Goal: Register for event/course

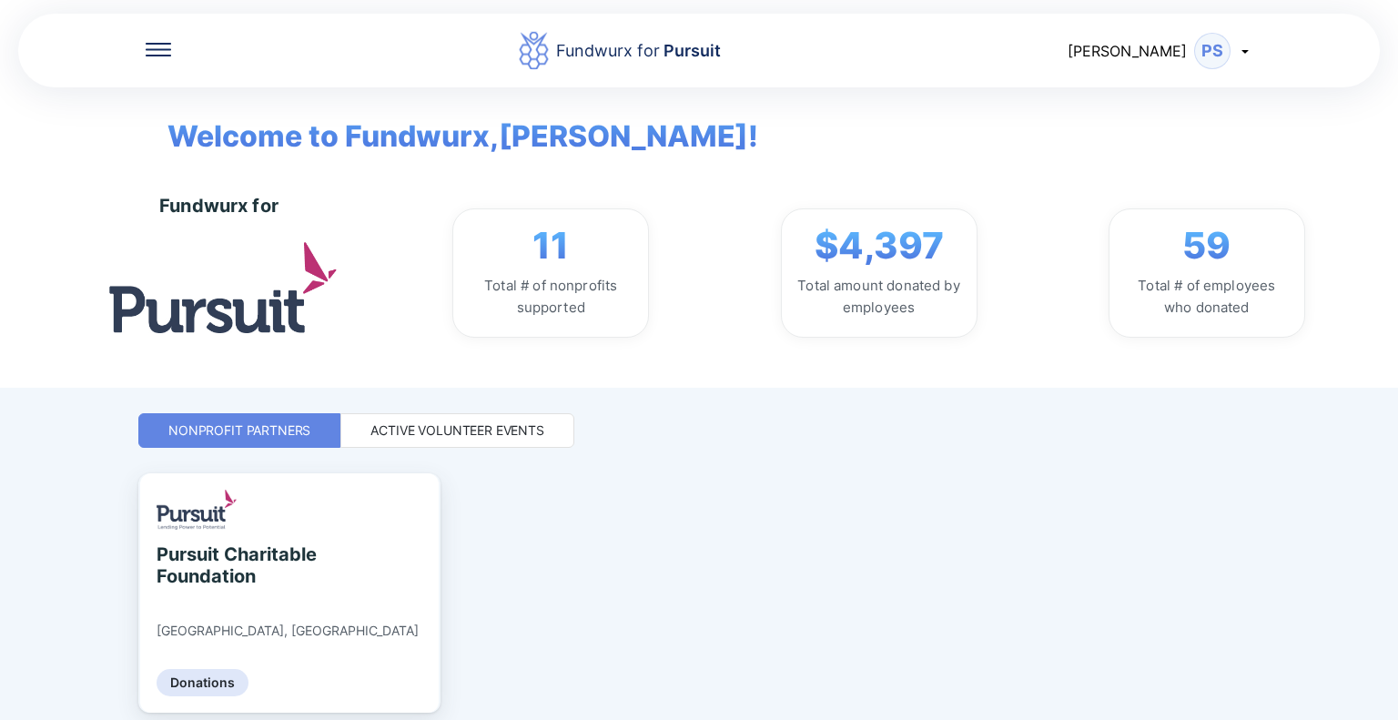
click at [546, 431] on div "Active Volunteer Events" at bounding box center [457, 430] width 234 height 35
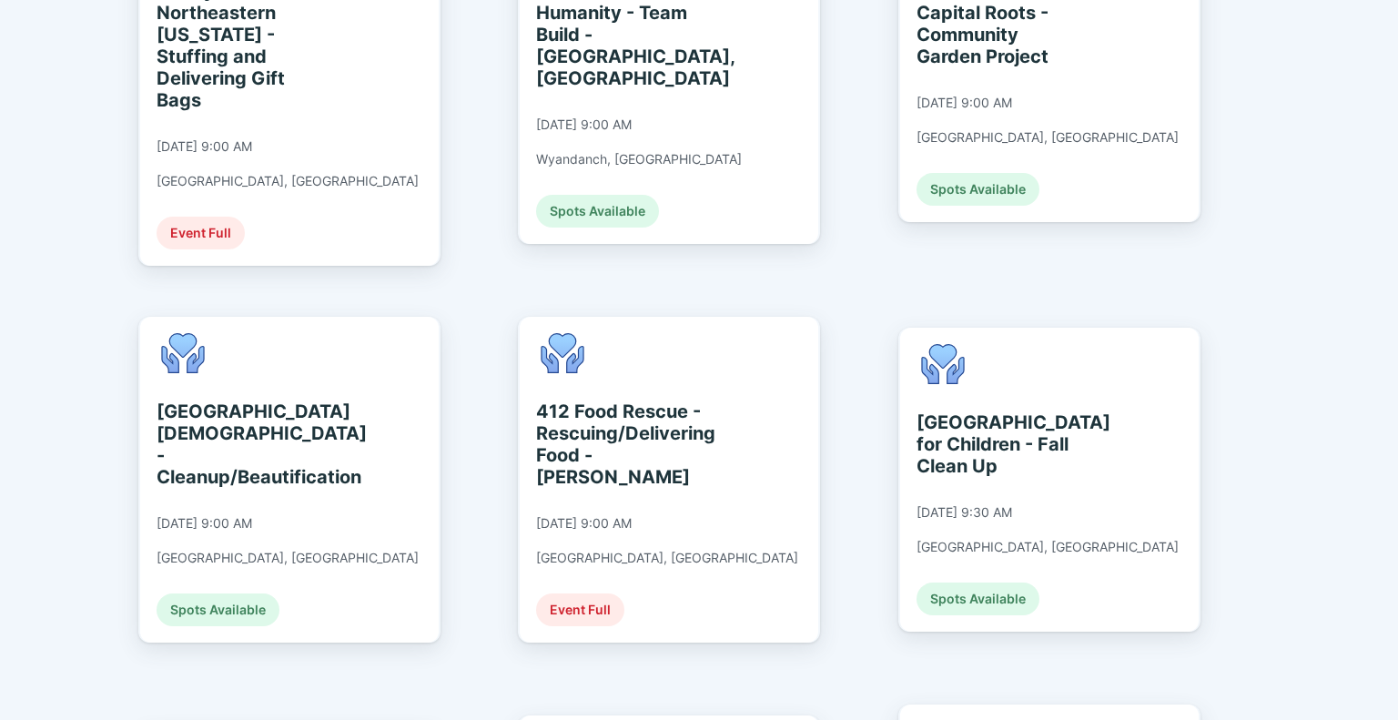
scroll to position [1419, 0]
drag, startPoint x: 947, startPoint y: 385, endPoint x: 872, endPoint y: 298, distance: 115.5
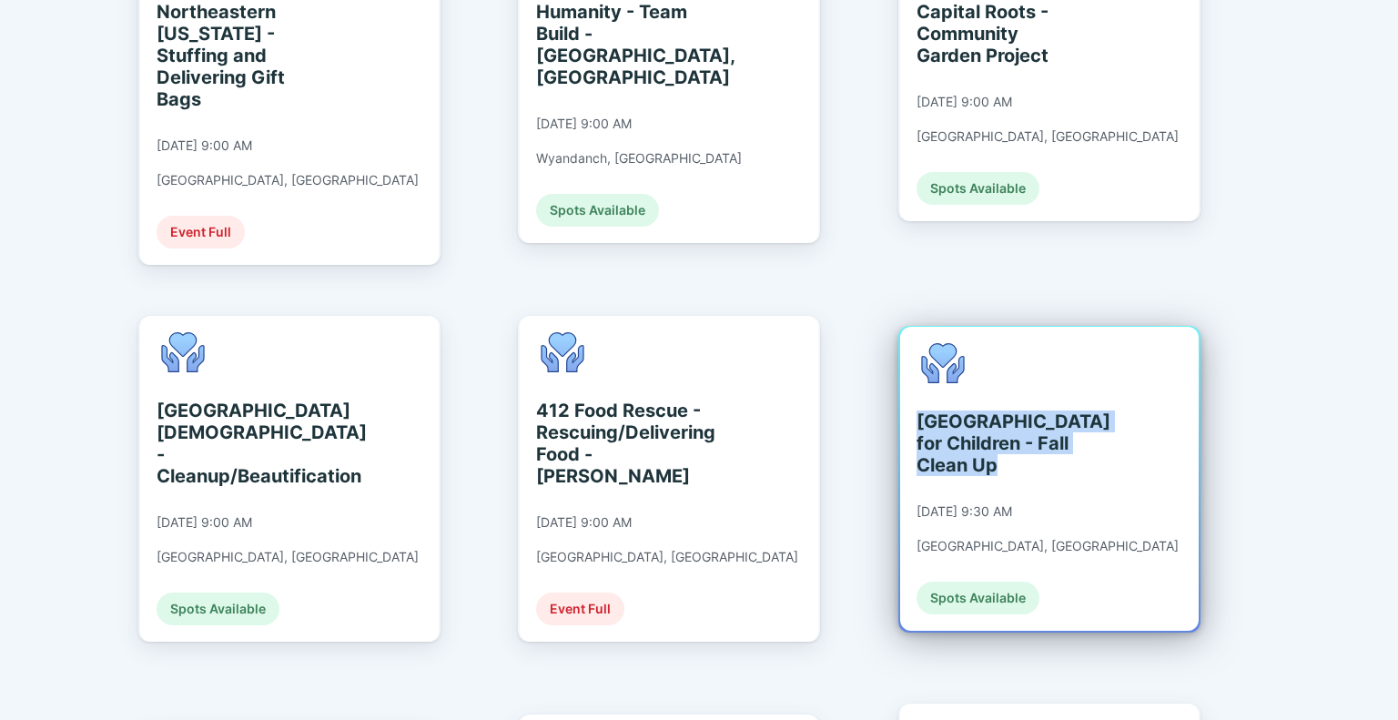
click at [989, 410] on div "[GEOGRAPHIC_DATA] for Children - Fall Clean Up" at bounding box center [999, 443] width 167 height 66
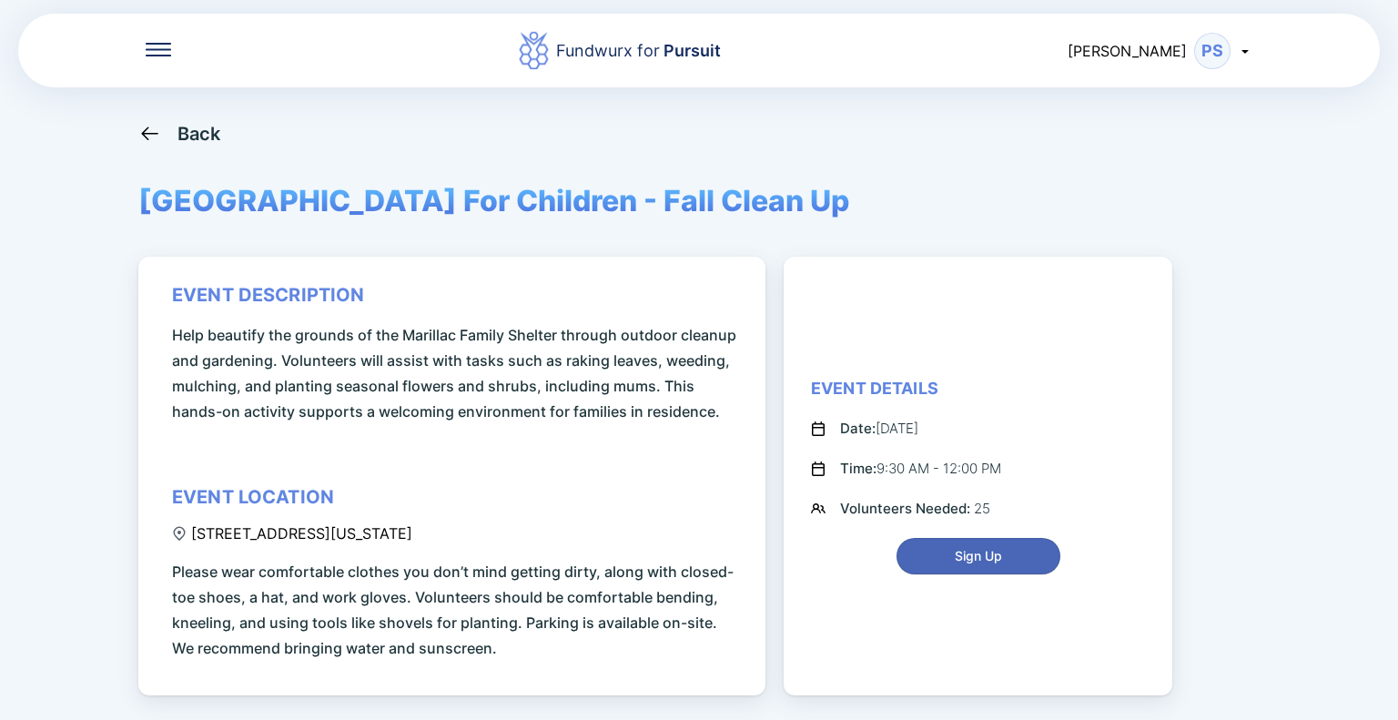
click at [990, 545] on button "Sign Up" at bounding box center [978, 556] width 164 height 36
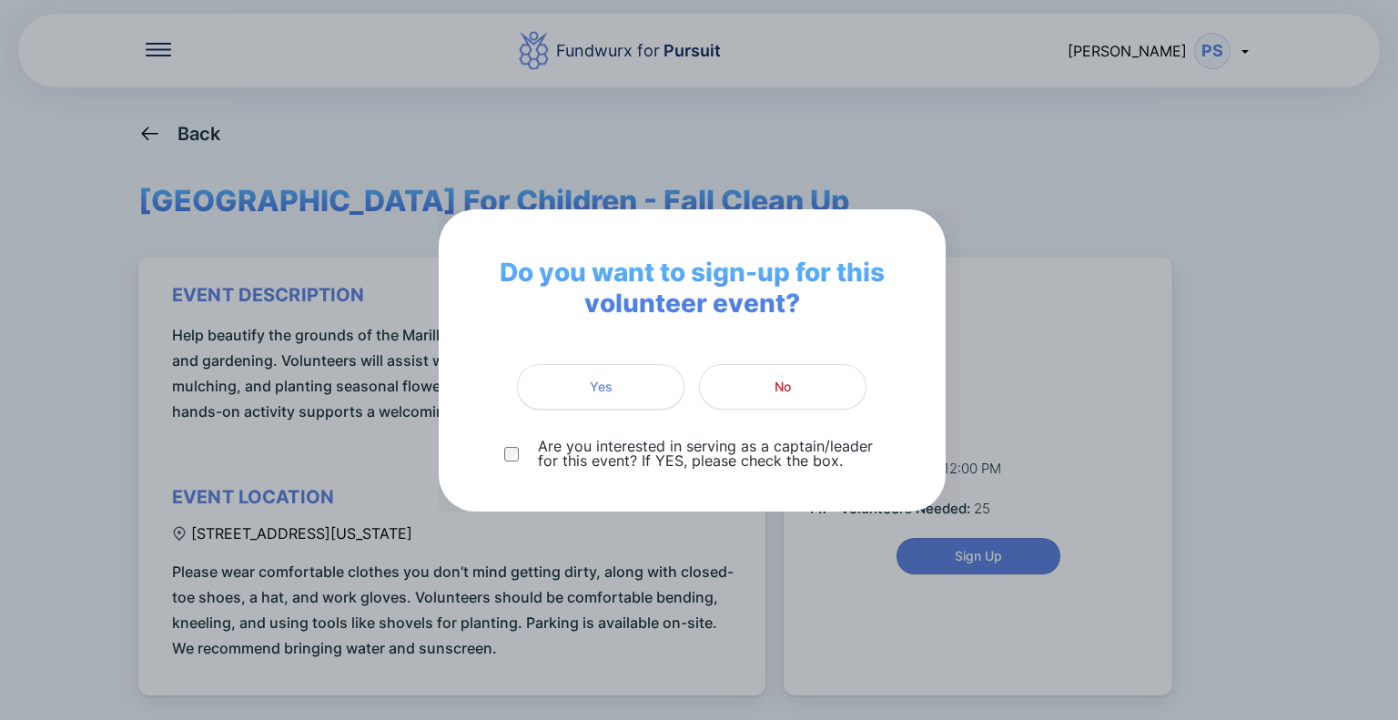
click at [581, 403] on button "Yes" at bounding box center [600, 386] width 167 height 45
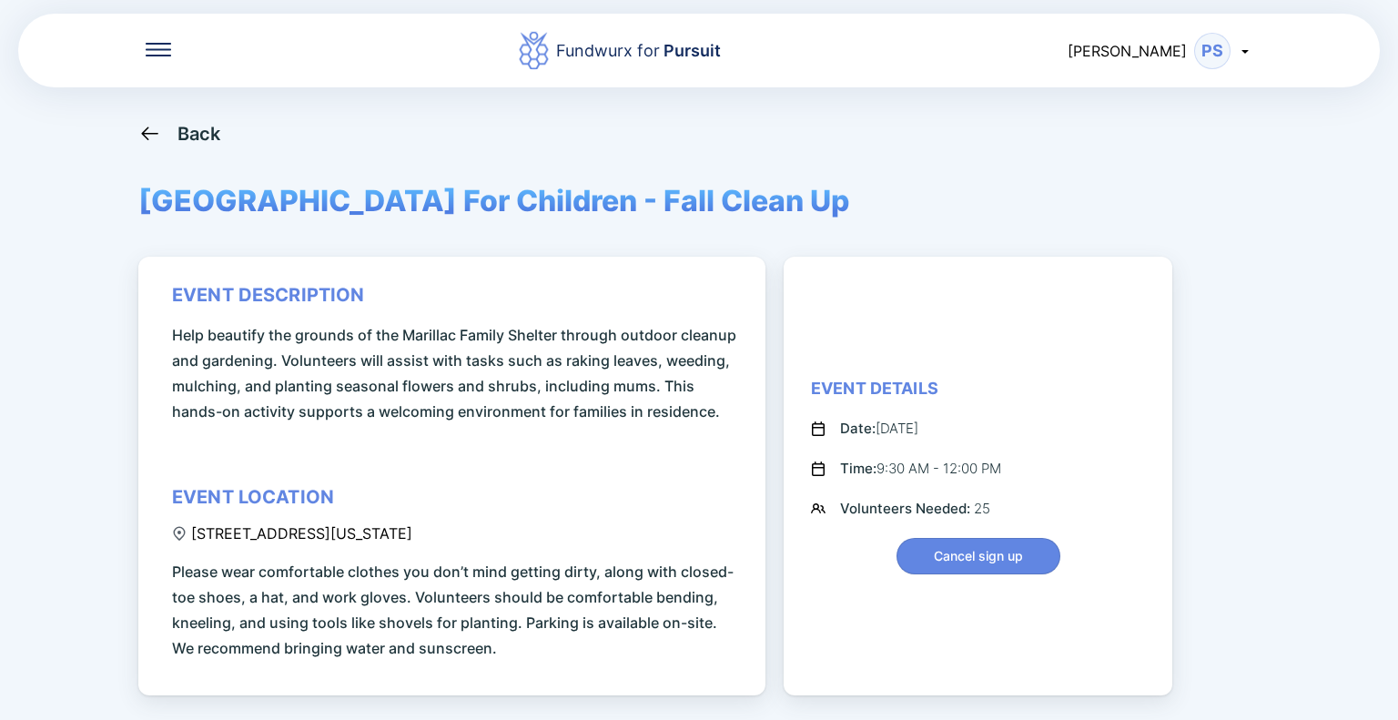
click at [619, 391] on span "Help beautify the grounds of the Marillac Family Shelter through outdoor cleanu…" at bounding box center [455, 373] width 566 height 102
drag, startPoint x: 975, startPoint y: 35, endPoint x: 899, endPoint y: 148, distance: 137.0
click at [899, 148] on div "Back [GEOGRAPHIC_DATA] For Children - Fall Clean Up event description Help beau…" at bounding box center [698, 482] width 1121 height 720
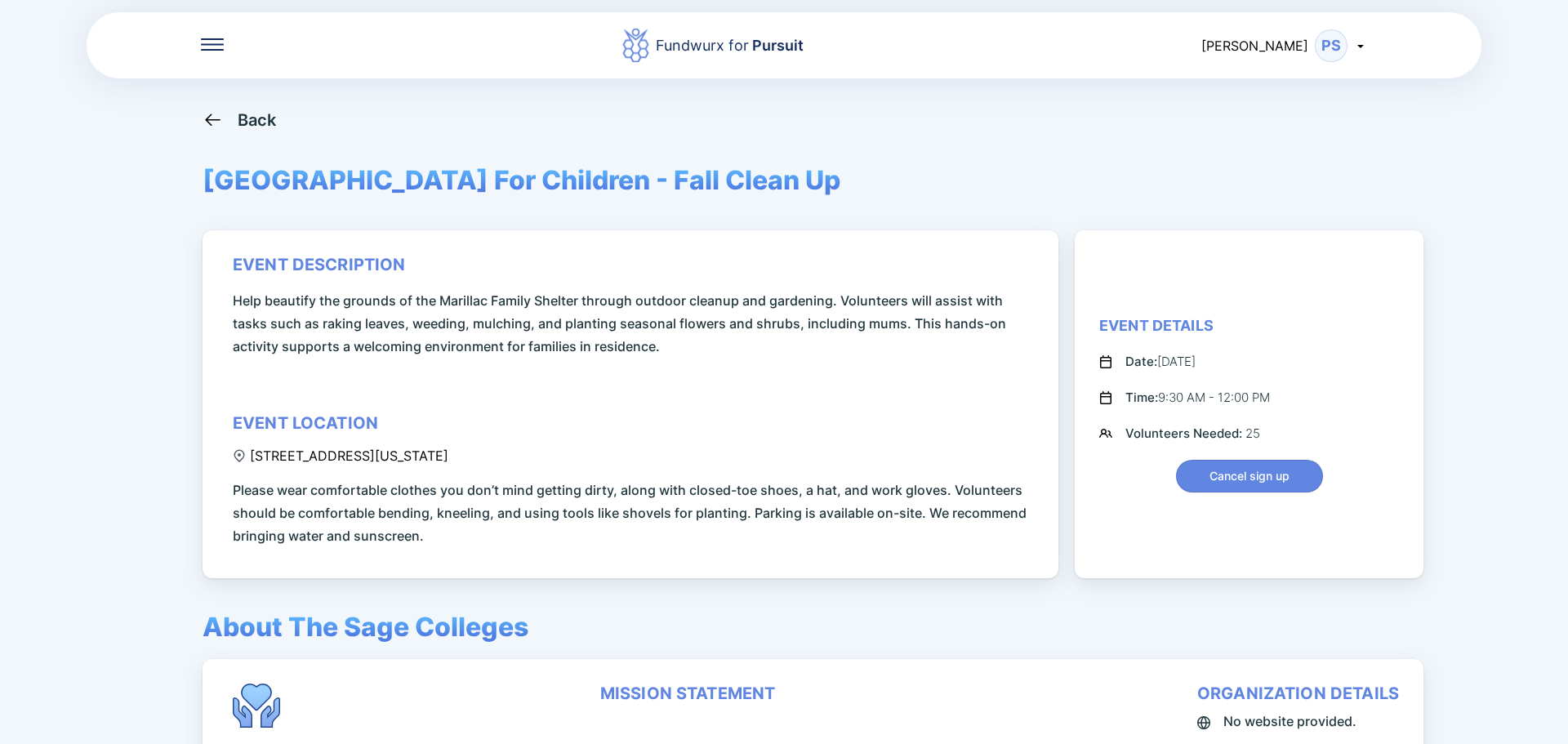
click at [1081, 129] on div "Back" at bounding box center [784, 119] width 1163 height 21
drag, startPoint x: 1111, startPoint y: 126, endPoint x: 1110, endPoint y: 142, distance: 16.0
click at [1110, 142] on div "Back [GEOGRAPHIC_DATA] For Children - Fall Clean Up event description Help beau…" at bounding box center [784, 481] width 1163 height 744
click at [1111, 135] on div "Back [GEOGRAPHIC_DATA] For Children - Fall Clean Up event description Help beau…" at bounding box center [784, 481] width 1163 height 744
click at [1110, 137] on div "Back [GEOGRAPHIC_DATA] For Children - Fall Clean Up event description Help beau…" at bounding box center [784, 481] width 1163 height 744
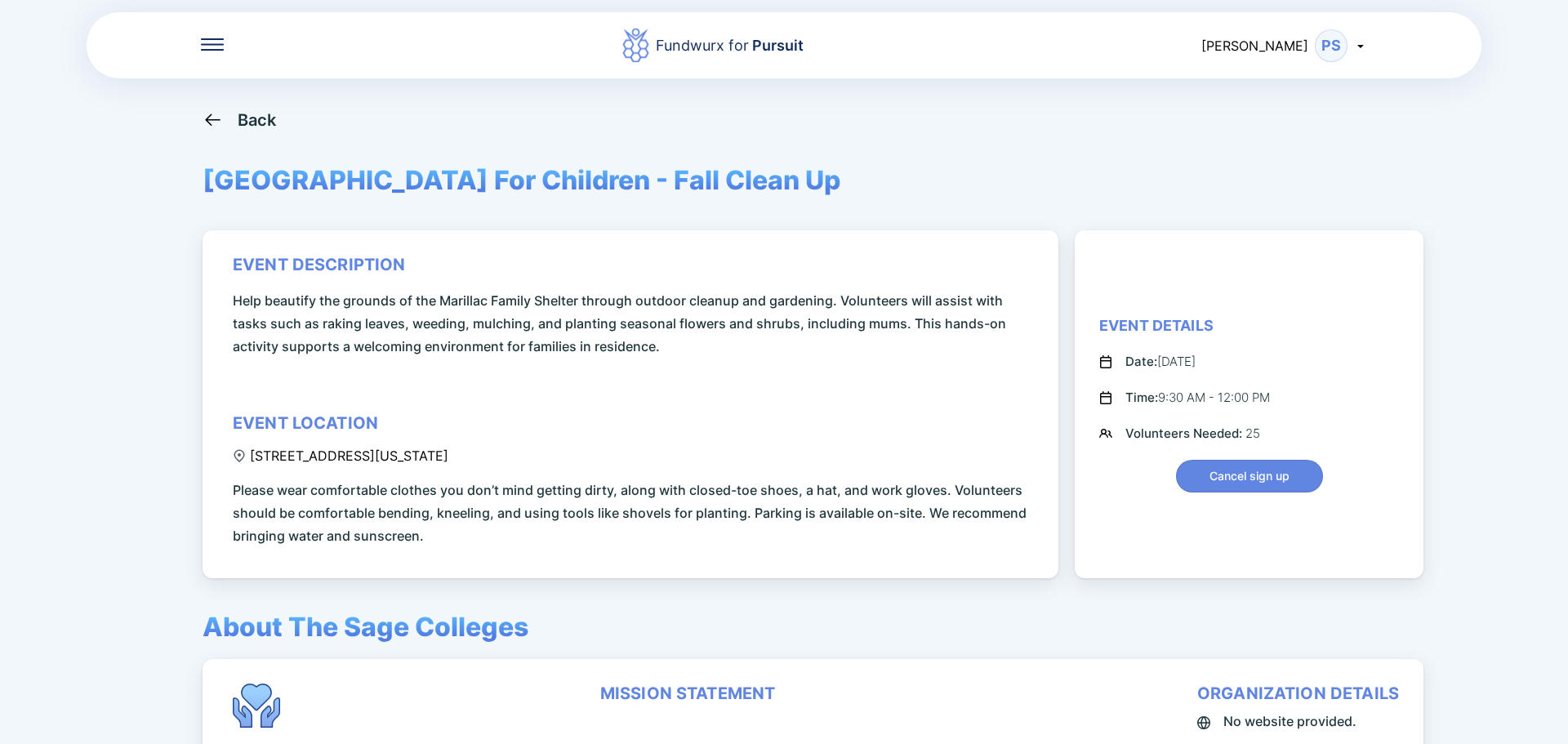
click at [1126, 137] on div "Back [GEOGRAPHIC_DATA] For Children - Fall Clean Up event description Help beau…" at bounding box center [784, 481] width 1163 height 744
click at [1131, 137] on div "Back [GEOGRAPHIC_DATA] For Children - Fall Clean Up event description Help beau…" at bounding box center [784, 481] width 1163 height 744
click at [238, 109] on div "Fundwurx for Pursuit [PERSON_NAME] PS Back [GEOGRAPHIC_DATA] For Children - Fal…" at bounding box center [784, 372] width 1568 height 744
click at [203, 122] on icon at bounding box center [213, 119] width 21 height 21
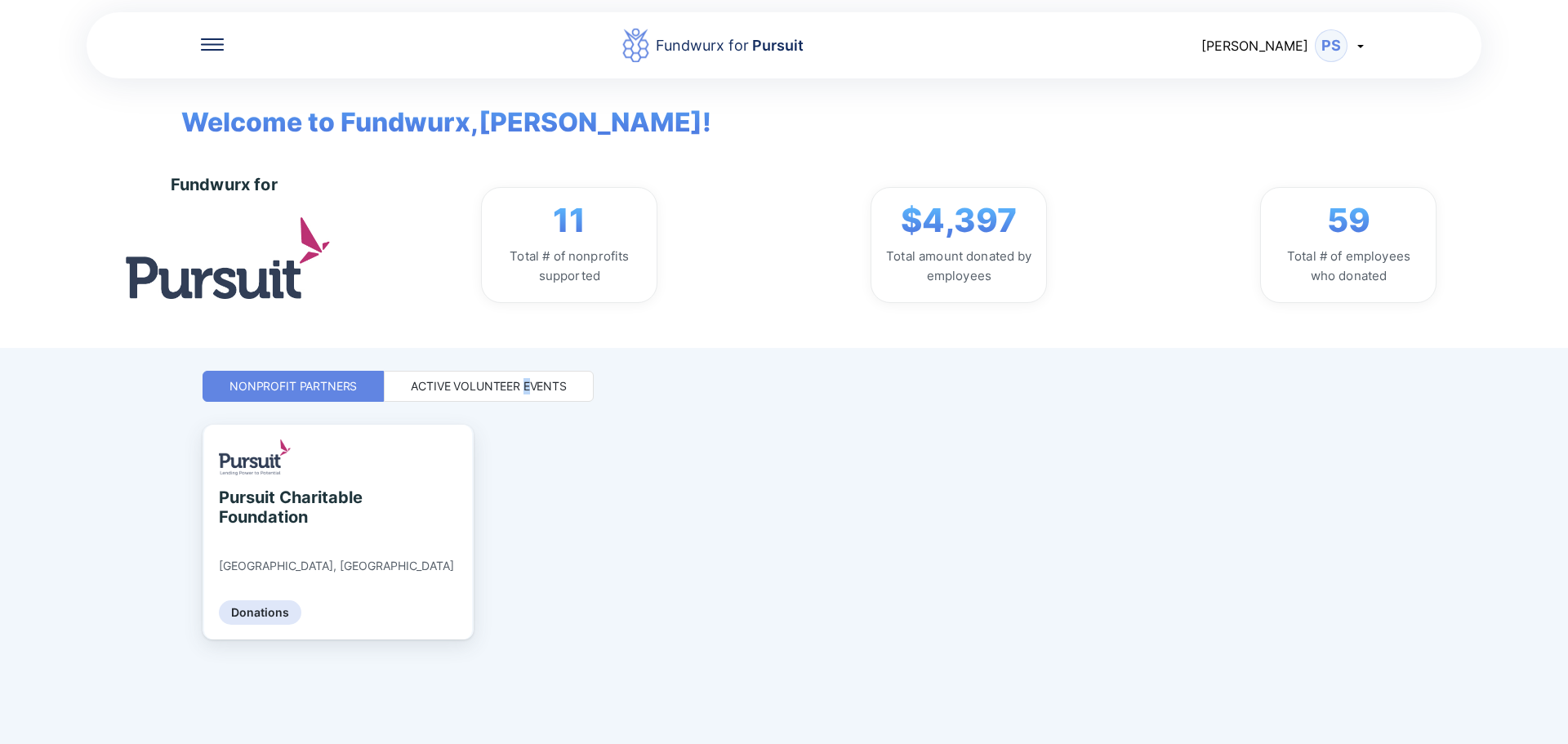
click at [526, 390] on div "Active Volunteer Events" at bounding box center [489, 386] width 156 height 16
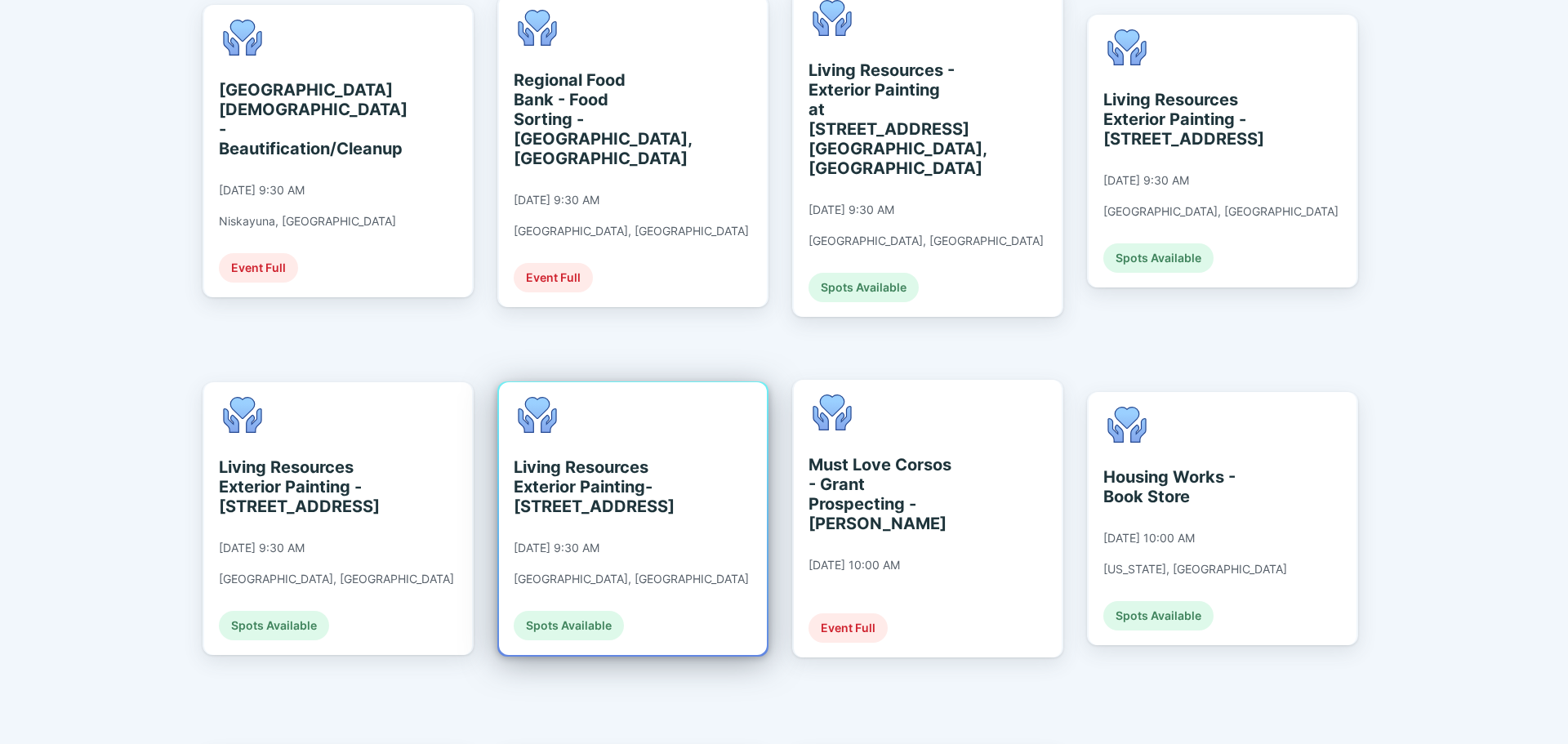
scroll to position [1715, 0]
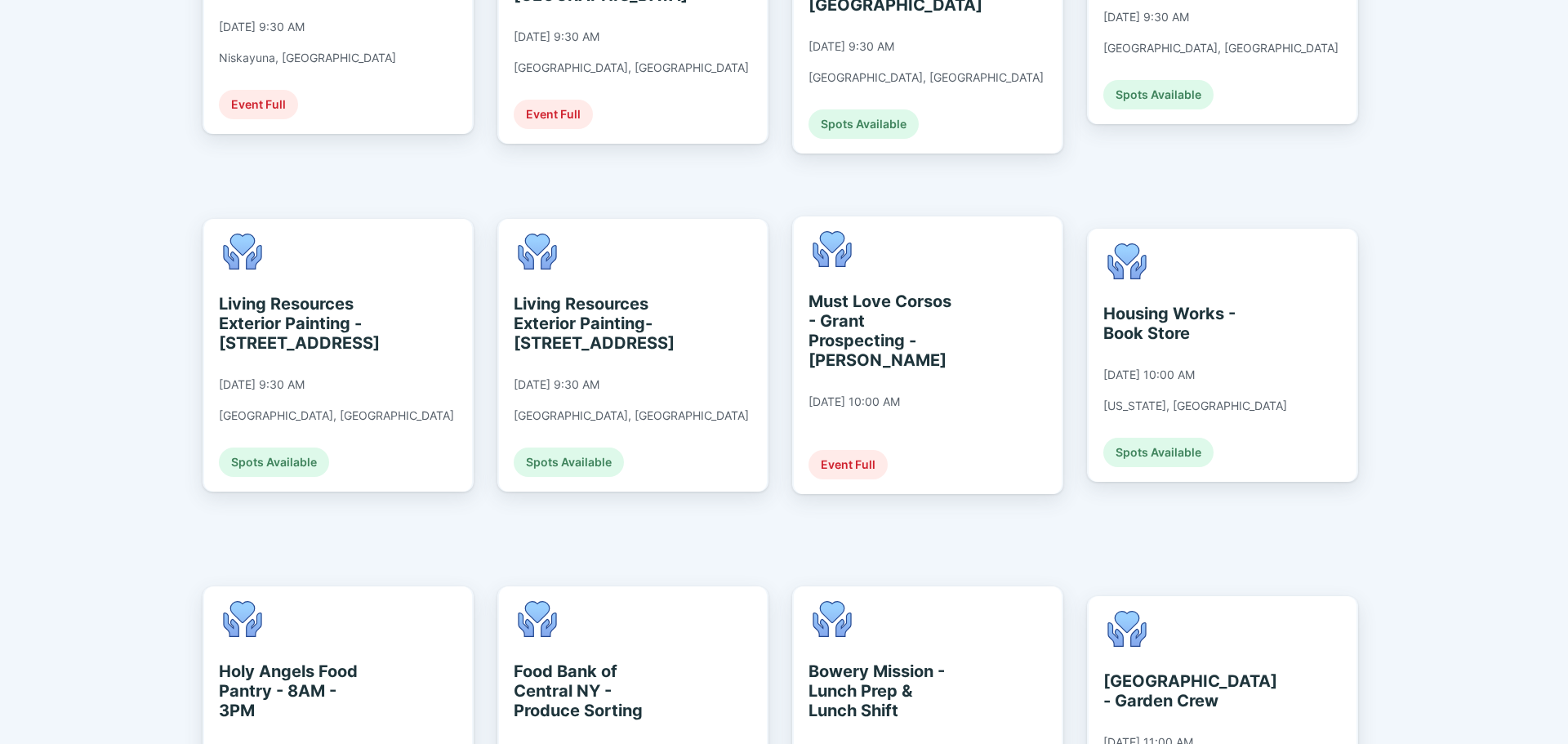
drag, startPoint x: 527, startPoint y: 376, endPoint x: 158, endPoint y: 336, distance: 371.2
click at [158, 336] on div "Fundwurx for Pursuit [PERSON_NAME] PS Welcome to Fundwurx, [PERSON_NAME] ! Fund…" at bounding box center [784, 372] width 1568 height 744
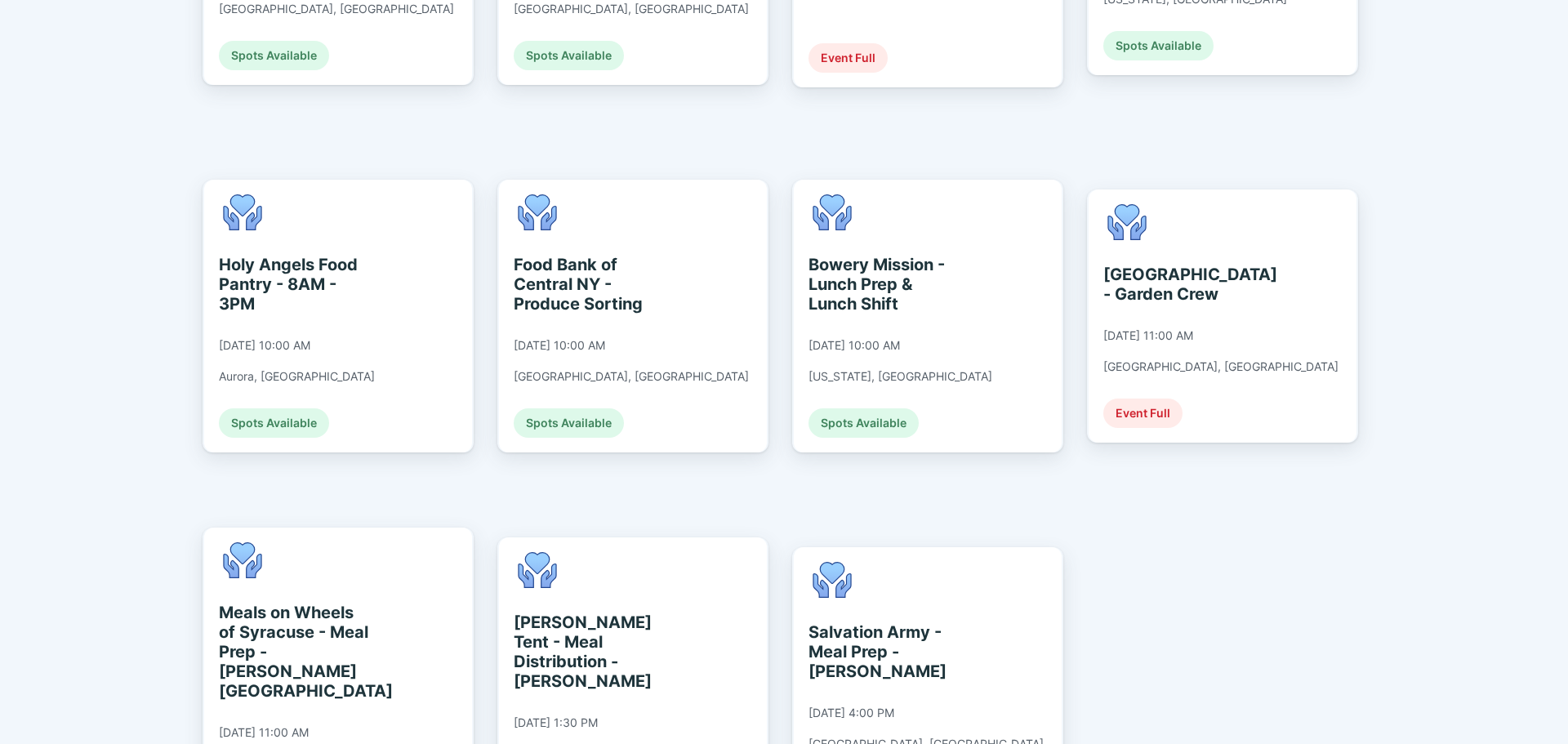
scroll to position [2123, 0]
